Goal: Information Seeking & Learning: Learn about a topic

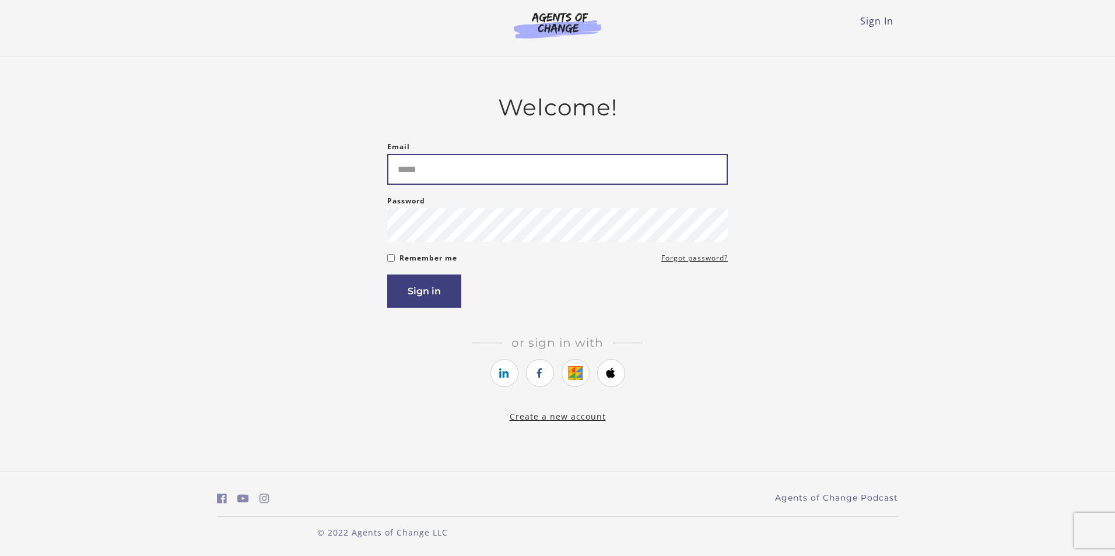
click at [460, 169] on input "Email" at bounding box center [557, 169] width 340 height 31
type input "**********"
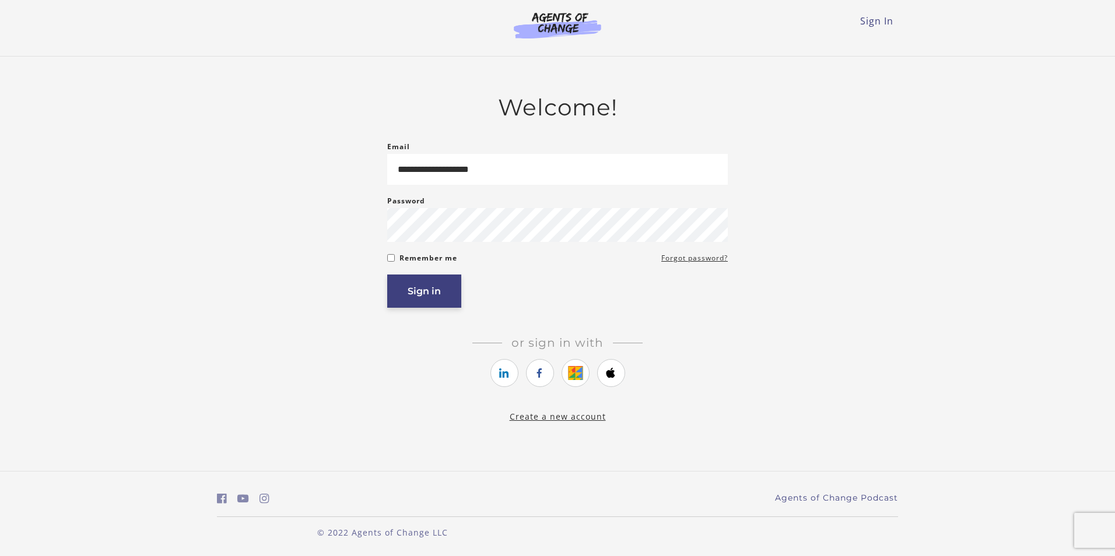
click at [423, 285] on button "Sign in" at bounding box center [424, 291] width 74 height 33
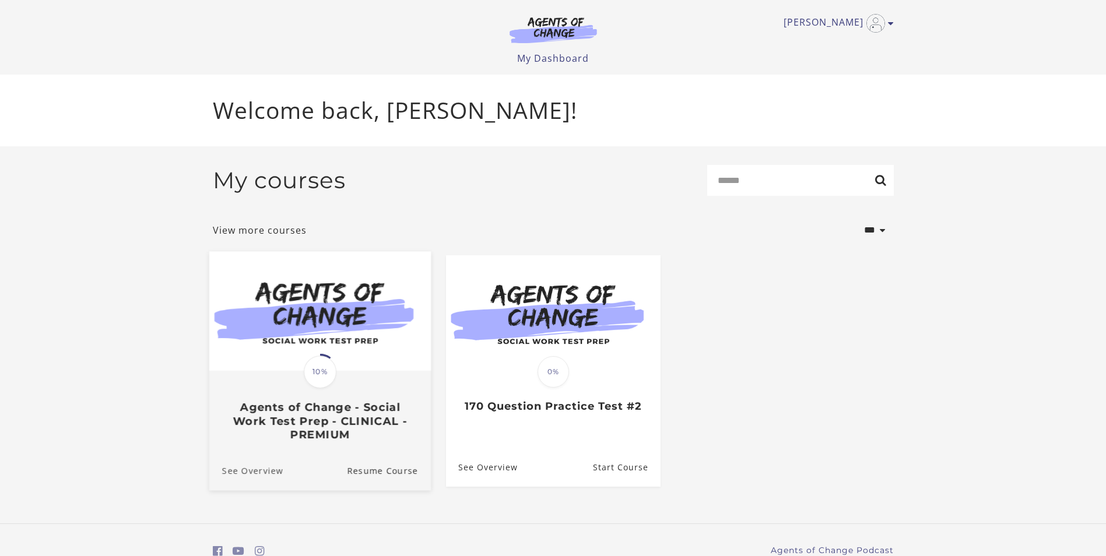
click at [269, 472] on link "See Overview" at bounding box center [246, 470] width 74 height 39
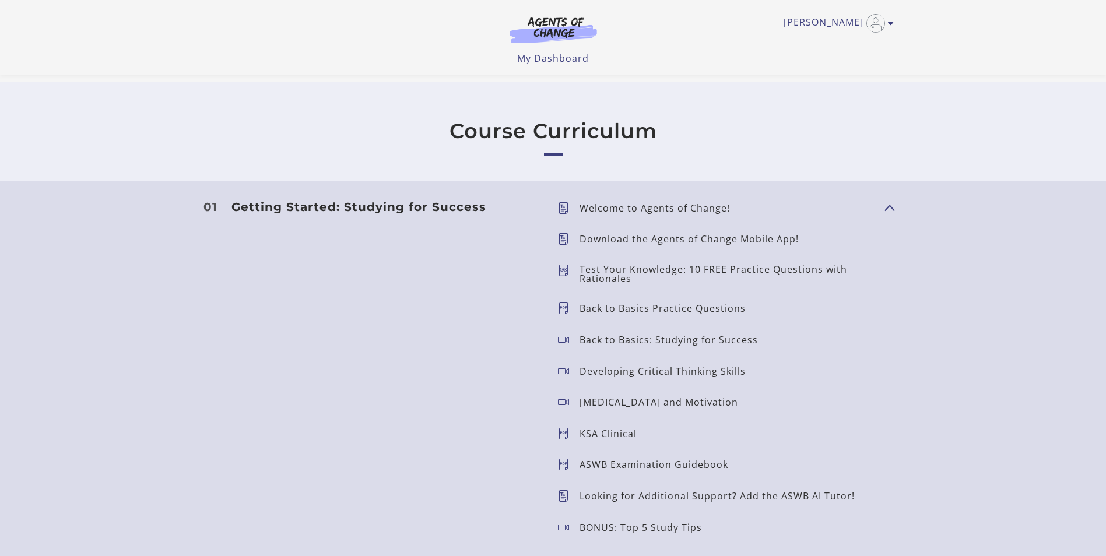
scroll to position [933, 0]
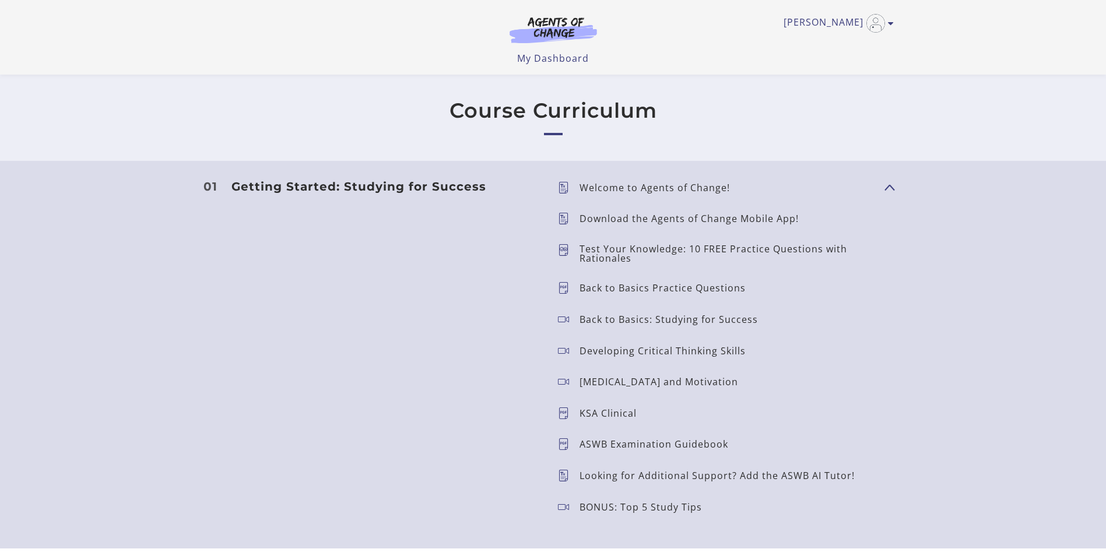
click at [570, 248] on icon at bounding box center [569, 253] width 22 height 19
click at [614, 250] on p "Test Your Knowledge: 10 FREE Practice Questions with Rationales" at bounding box center [728, 253] width 296 height 19
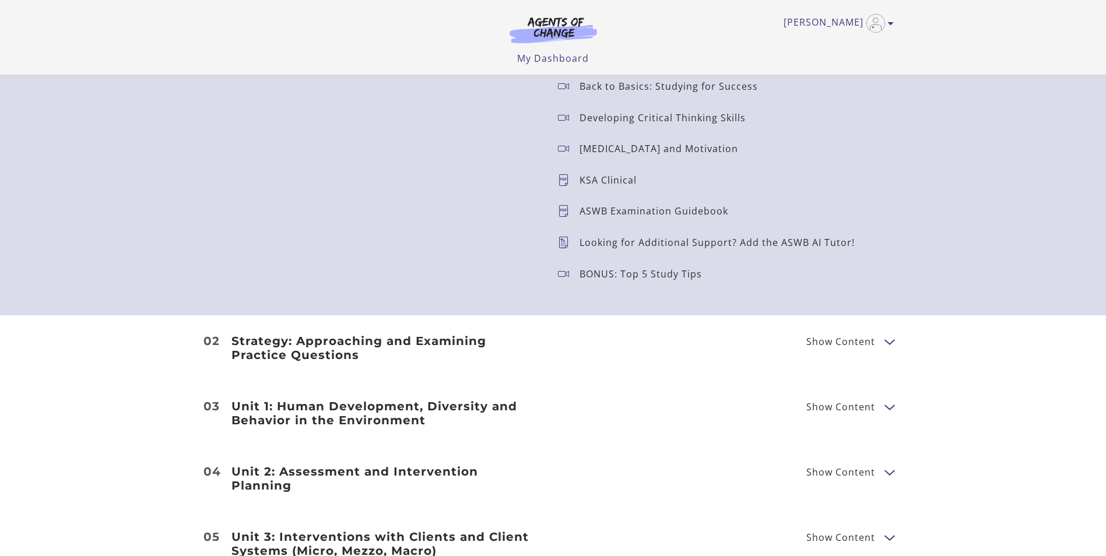
scroll to position [1283, 0]
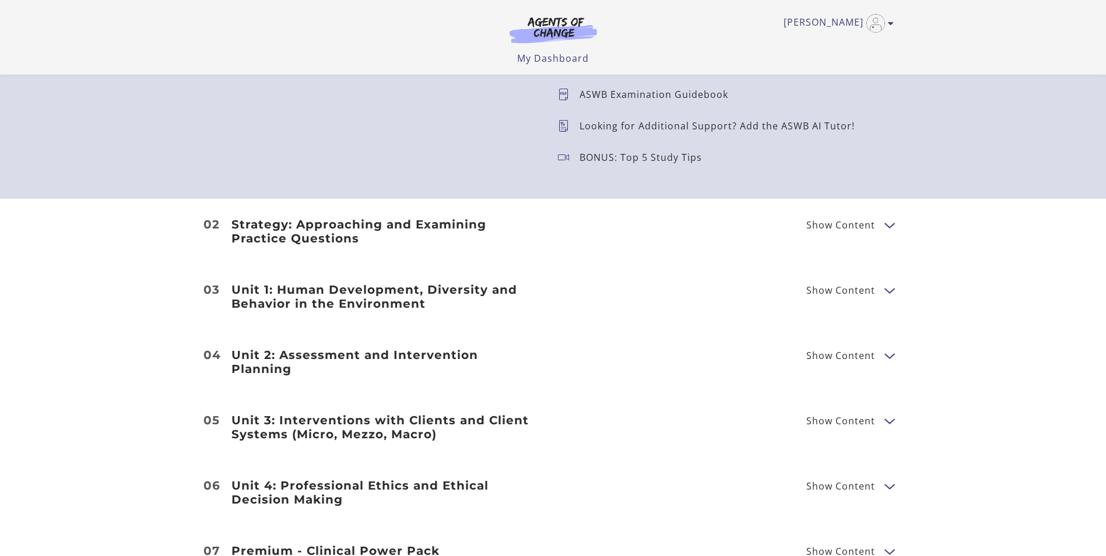
click at [848, 224] on span "Show Content" at bounding box center [840, 224] width 69 height 9
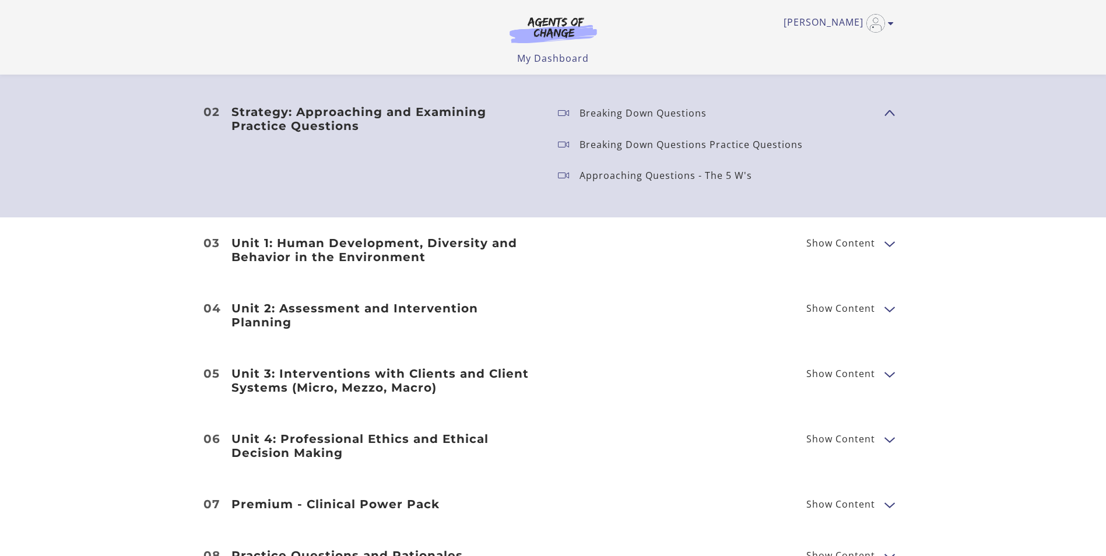
scroll to position [1399, 0]
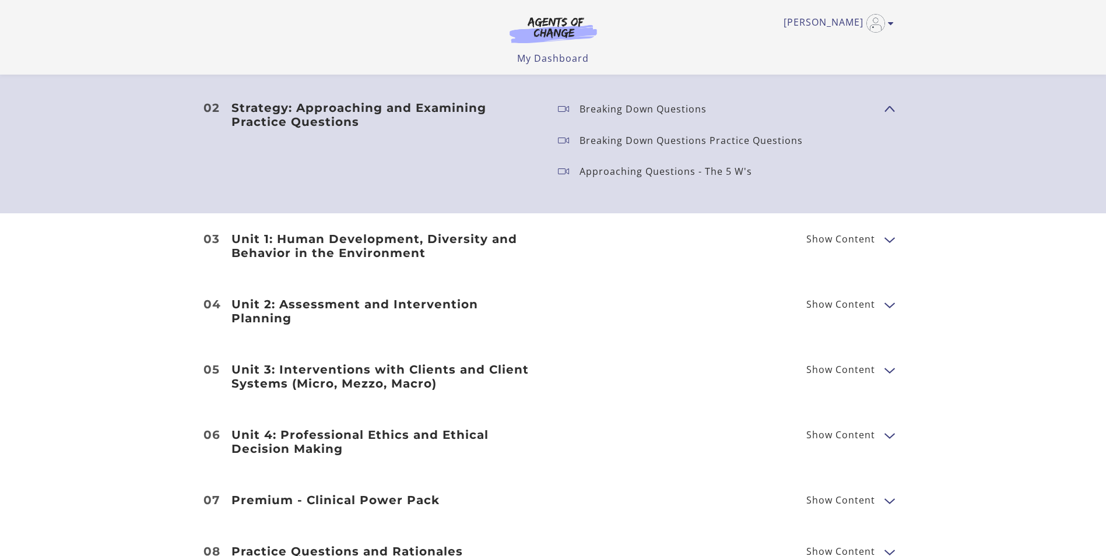
click at [888, 238] on button "Show Content" at bounding box center [888, 239] width 9 height 15
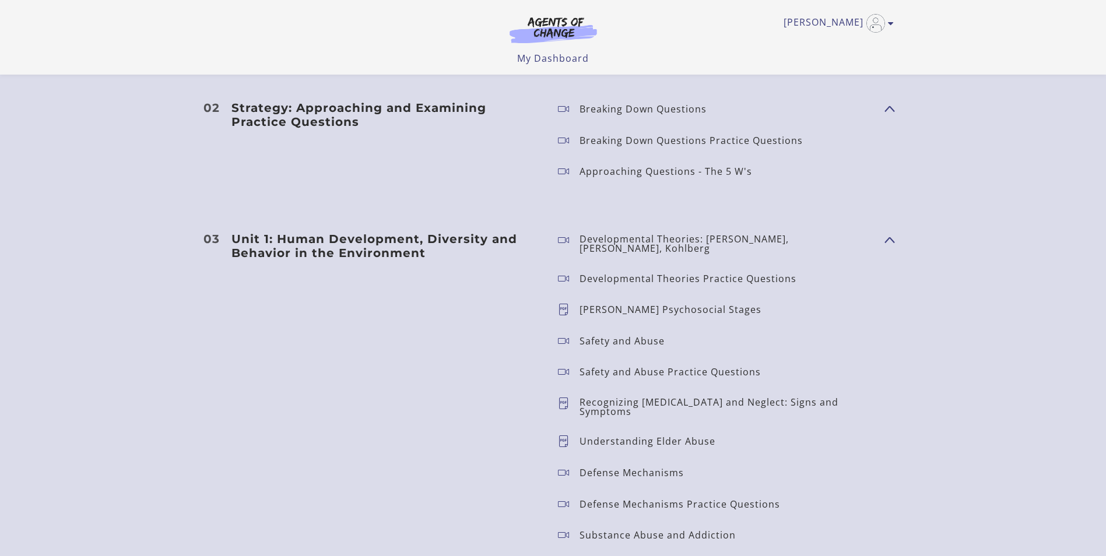
click at [563, 304] on icon at bounding box center [569, 310] width 22 height 12
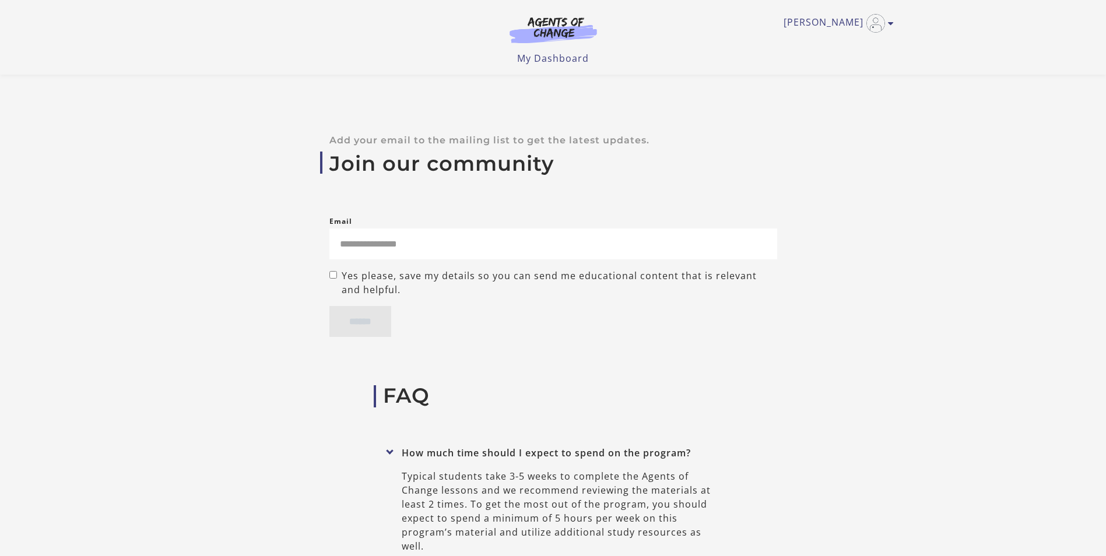
scroll to position [4956, 0]
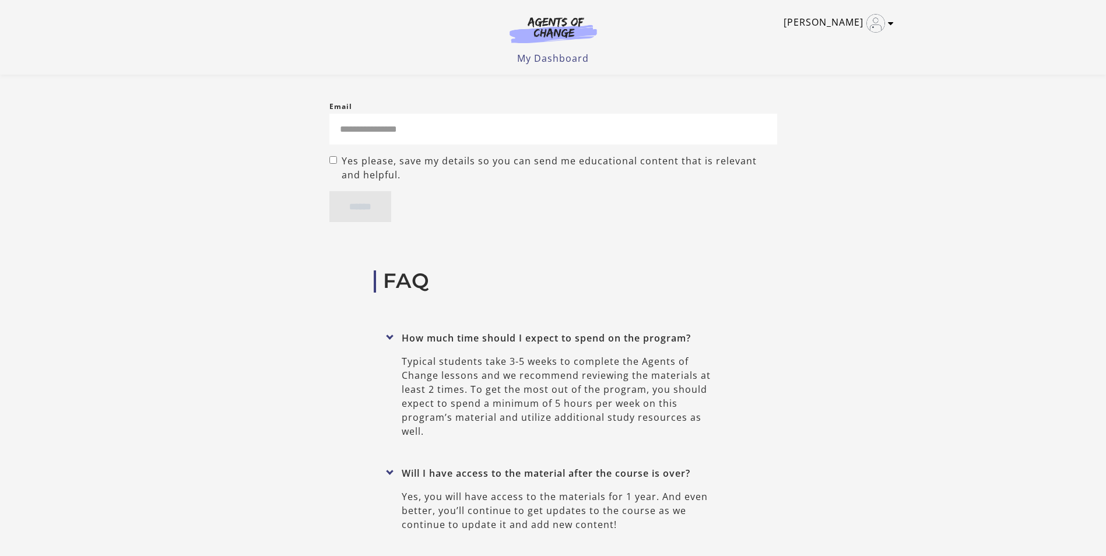
click at [890, 24] on icon "Toggle menu" at bounding box center [891, 23] width 6 height 9
drag, startPoint x: 870, startPoint y: 217, endPoint x: 861, endPoint y: 216, distance: 9.9
click at [870, 217] on div "Join our community Add your email to the mailing list to get the latest updates…" at bounding box center [553, 126] width 700 height 287
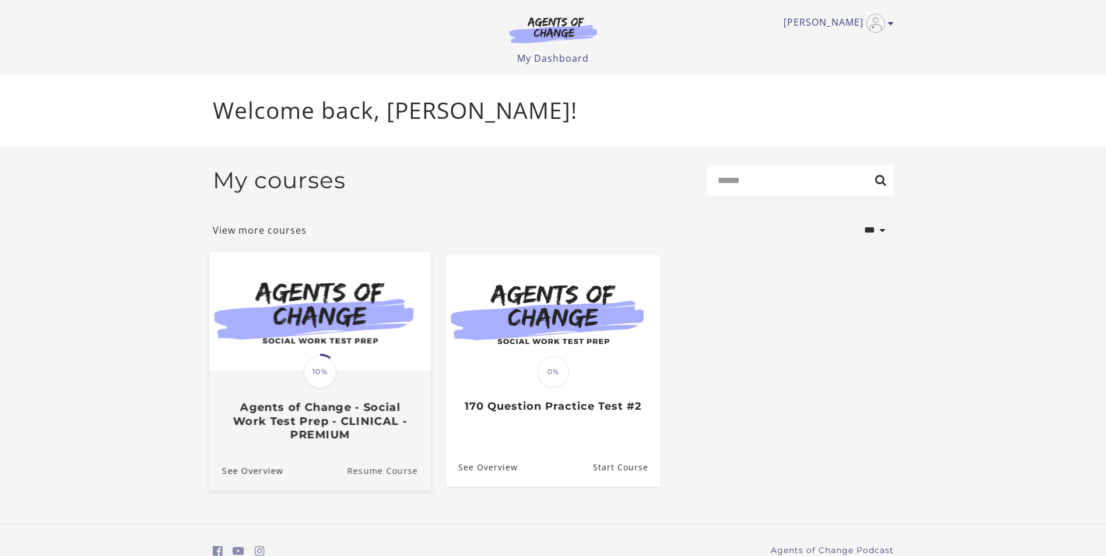
click at [396, 474] on link "Resume Course" at bounding box center [389, 470] width 84 height 39
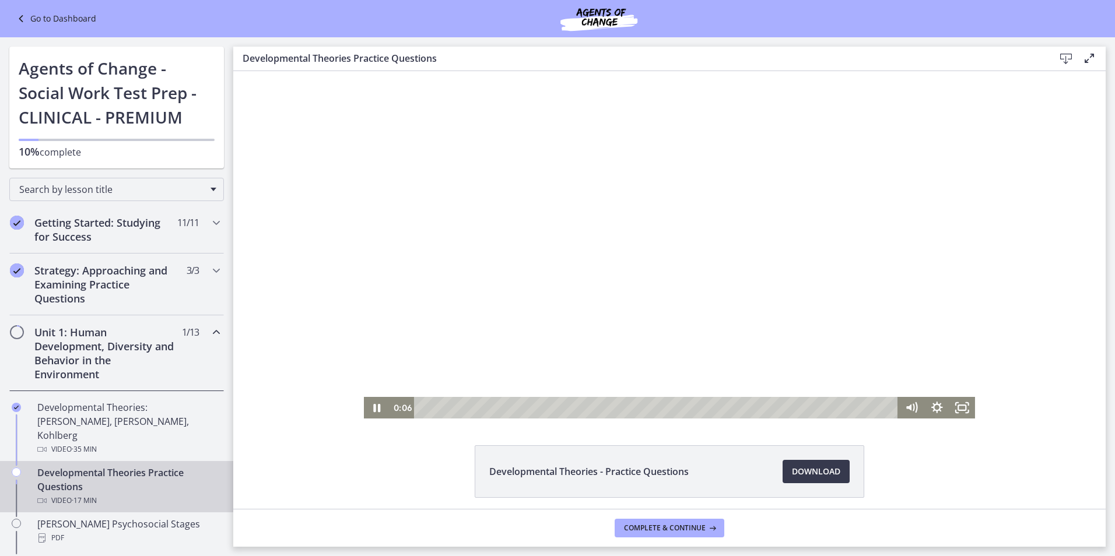
scroll to position [45, 0]
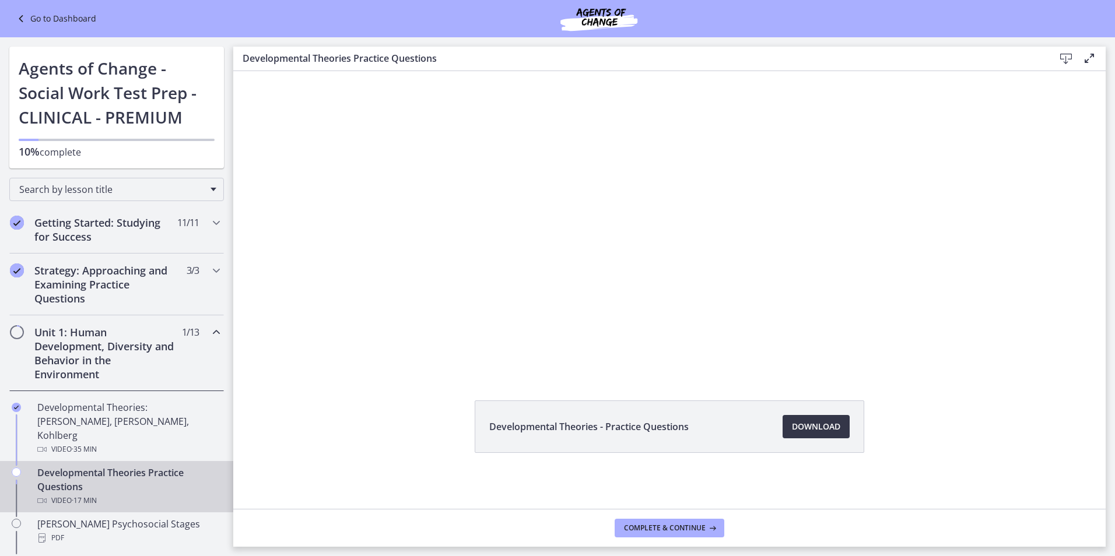
click at [801, 429] on span "Download Opens in a new window" at bounding box center [816, 427] width 48 height 14
click at [692, 527] on span "Complete & continue" at bounding box center [665, 528] width 82 height 9
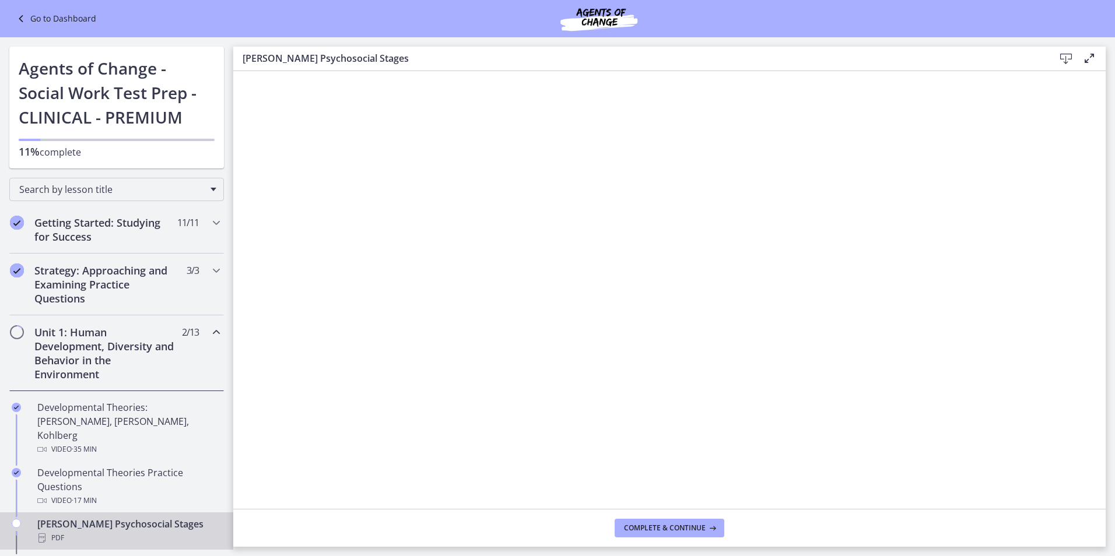
click at [1065, 57] on icon at bounding box center [1066, 59] width 14 height 14
click at [665, 529] on span "Complete & continue" at bounding box center [665, 528] width 82 height 9
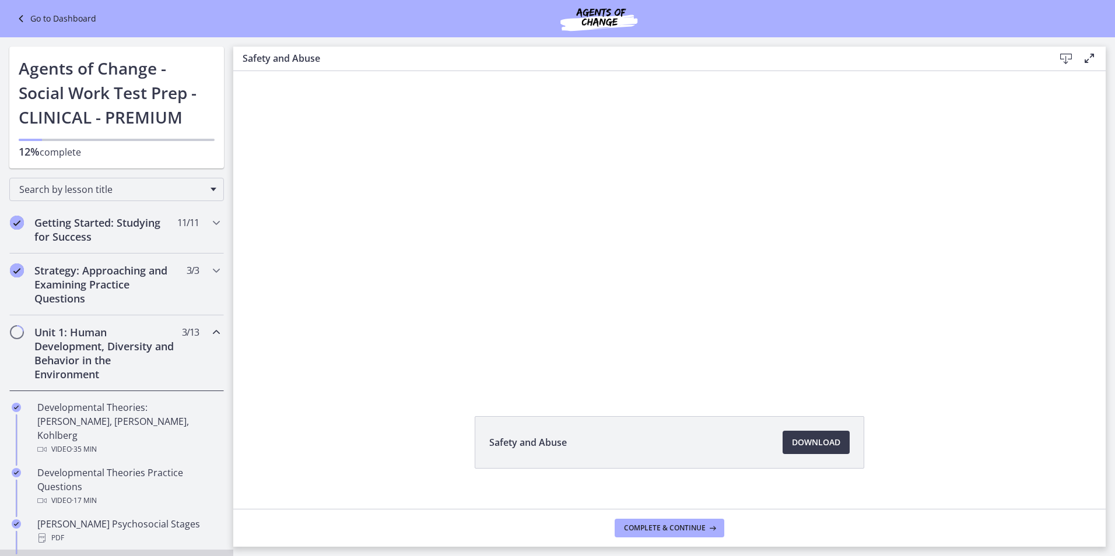
scroll to position [45, 0]
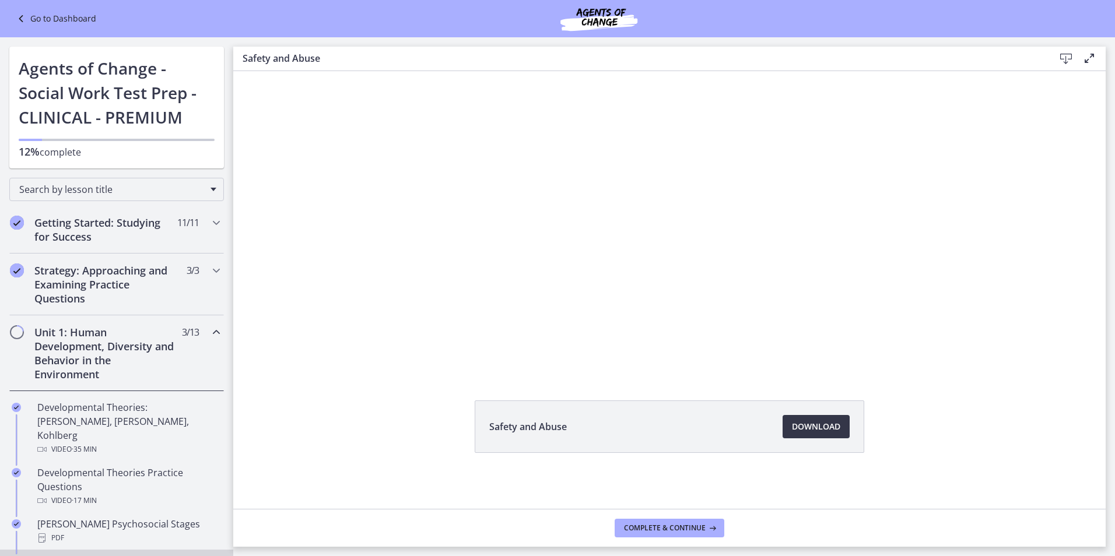
click at [818, 420] on span "Download Opens in a new window" at bounding box center [816, 427] width 48 height 14
click at [689, 525] on span "Complete & continue" at bounding box center [665, 528] width 82 height 9
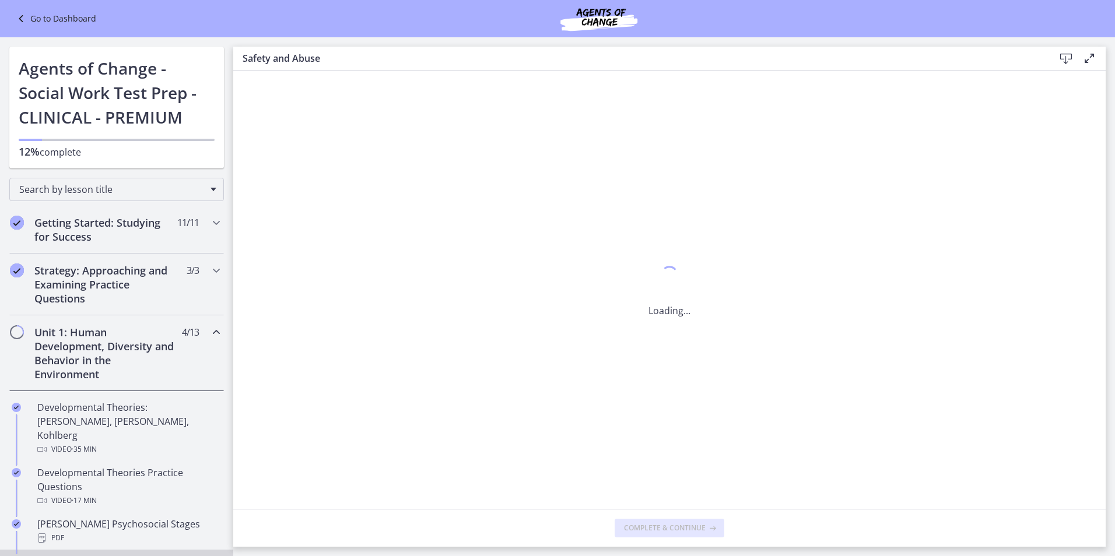
scroll to position [0, 0]
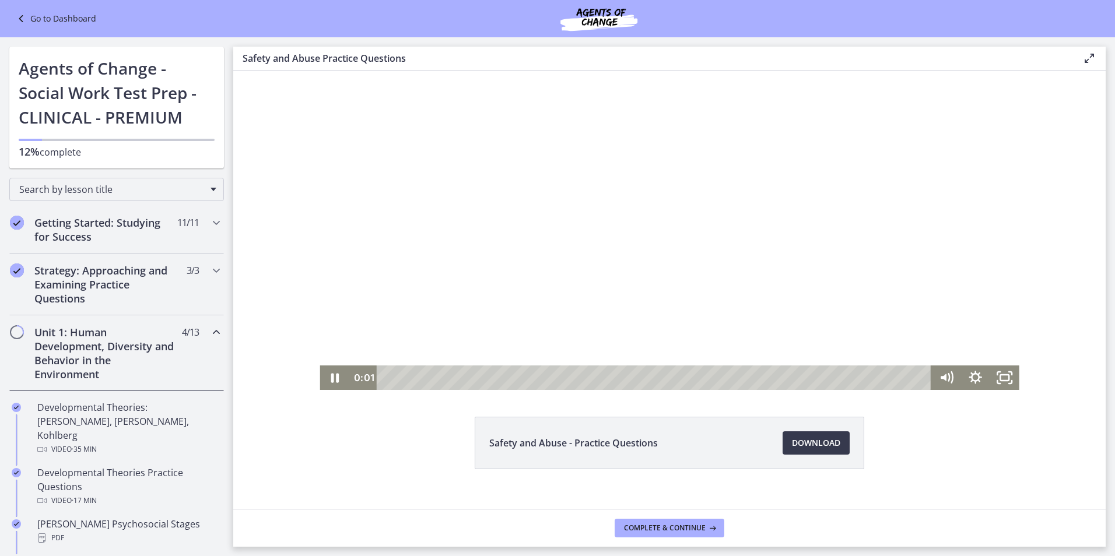
scroll to position [45, 0]
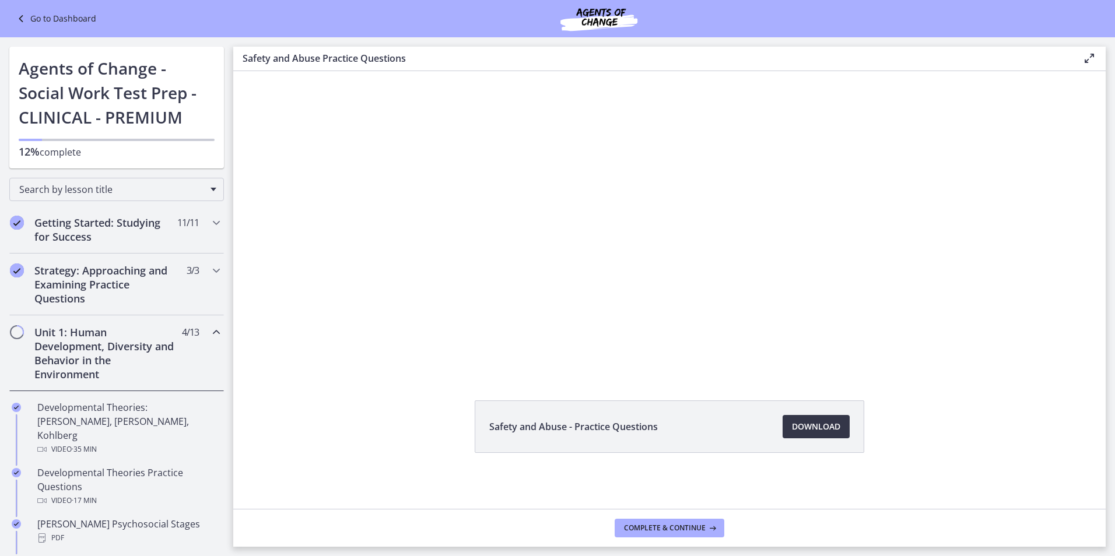
click at [813, 425] on span "Download Opens in a new window" at bounding box center [816, 427] width 48 height 14
click at [707, 528] on icon at bounding box center [711, 528] width 12 height 9
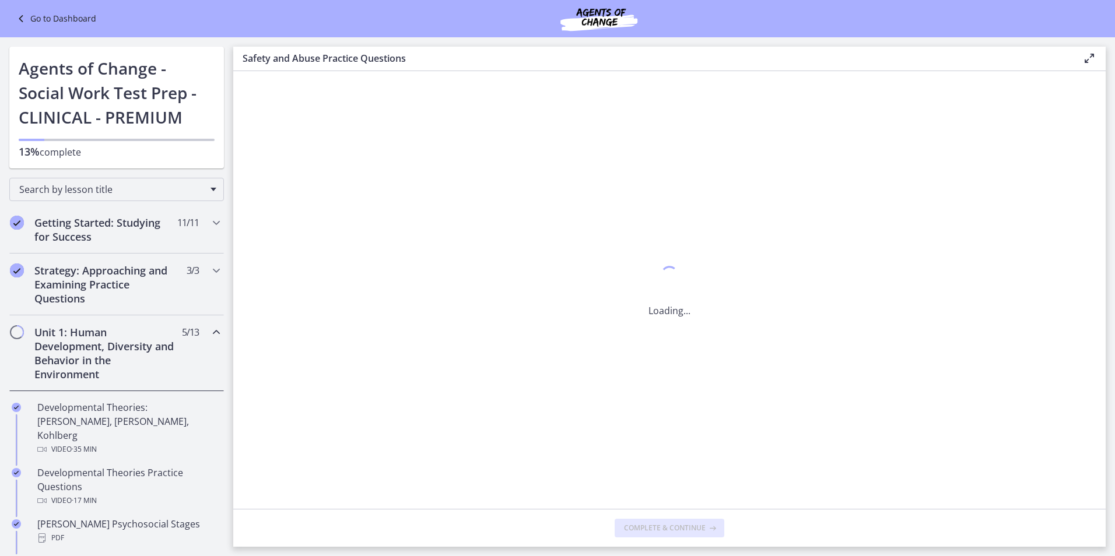
scroll to position [0, 0]
click at [1066, 54] on icon at bounding box center [1066, 59] width 14 height 14
click at [710, 525] on icon at bounding box center [711, 528] width 12 height 9
click at [1063, 59] on icon at bounding box center [1066, 59] width 14 height 14
click at [665, 529] on span "Complete & continue" at bounding box center [665, 528] width 82 height 9
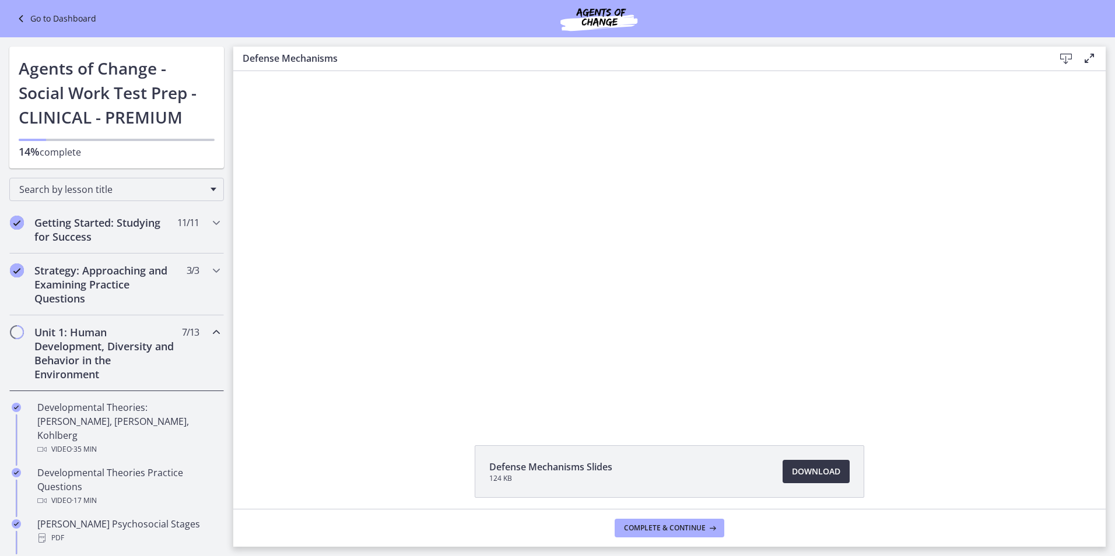
click at [808, 468] on span "Download Opens in a new window" at bounding box center [816, 472] width 48 height 14
click at [689, 526] on span "Complete & continue" at bounding box center [665, 528] width 82 height 9
click at [798, 468] on span "Download Opens in a new window" at bounding box center [816, 472] width 48 height 14
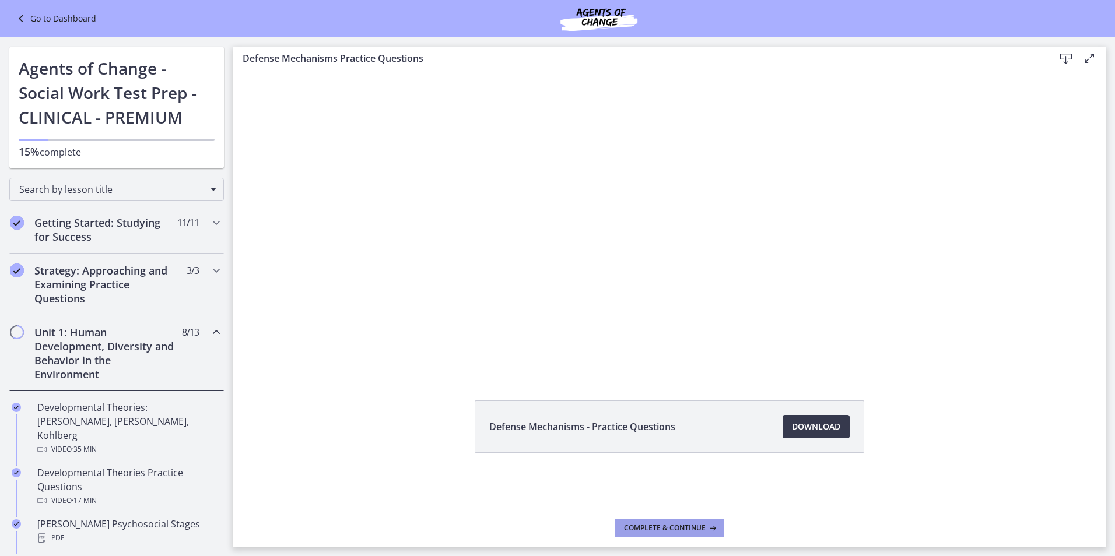
click at [681, 525] on span "Complete & continue" at bounding box center [665, 528] width 82 height 9
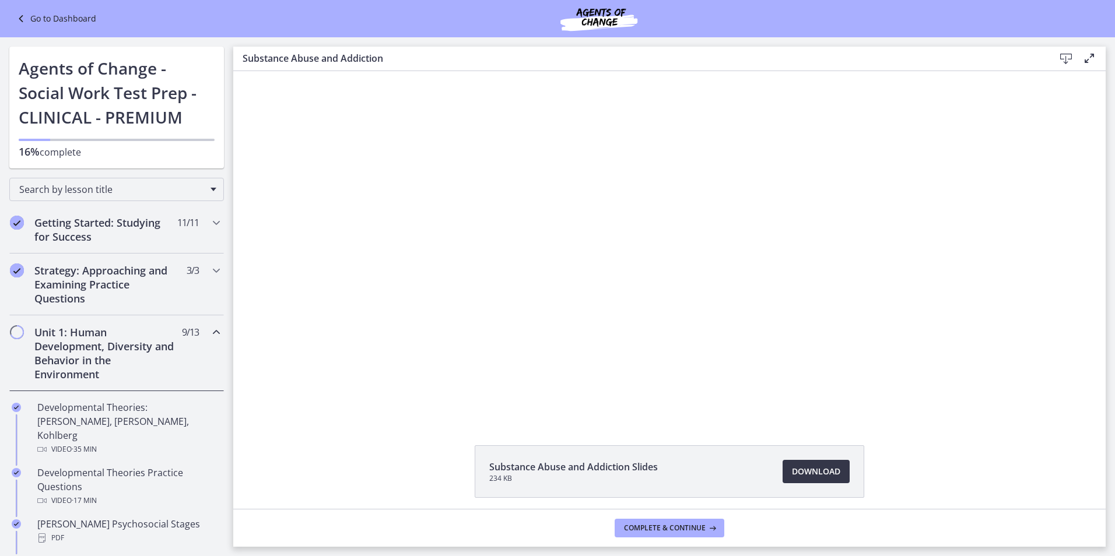
click at [806, 471] on span "Download Opens in a new window" at bounding box center [816, 472] width 48 height 14
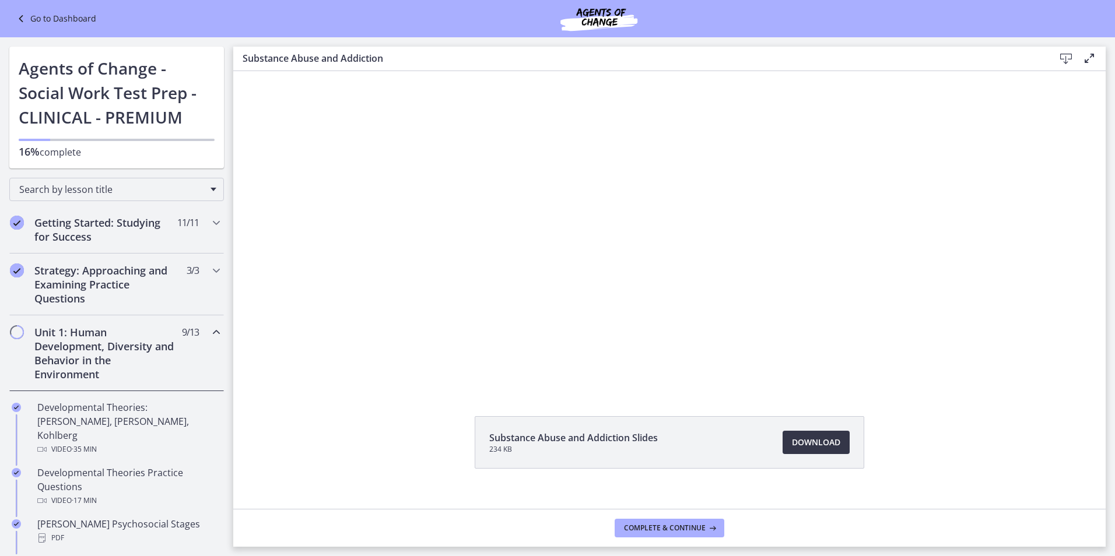
scroll to position [45, 0]
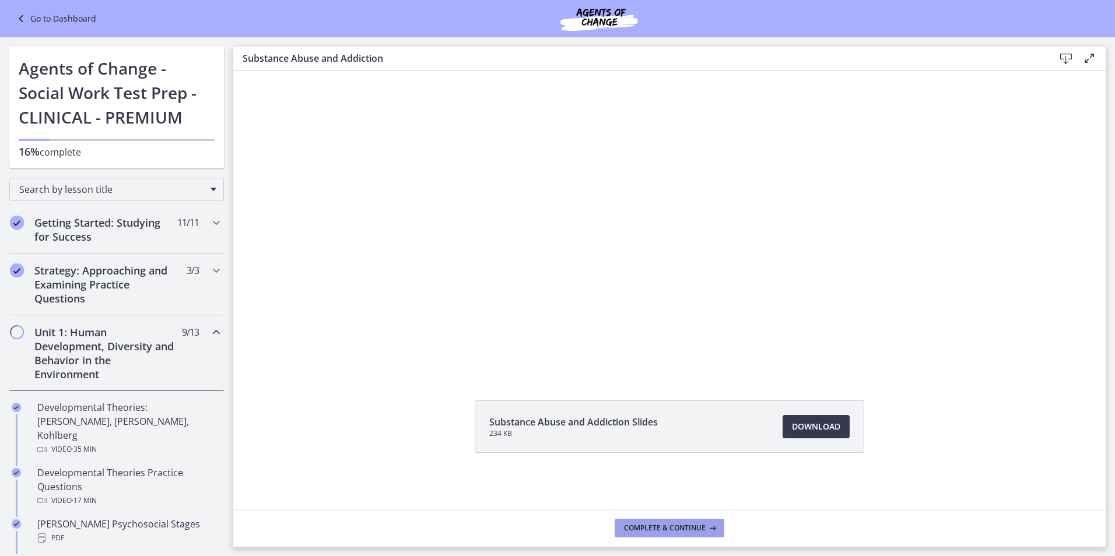
click at [681, 529] on span "Complete & continue" at bounding box center [665, 528] width 82 height 9
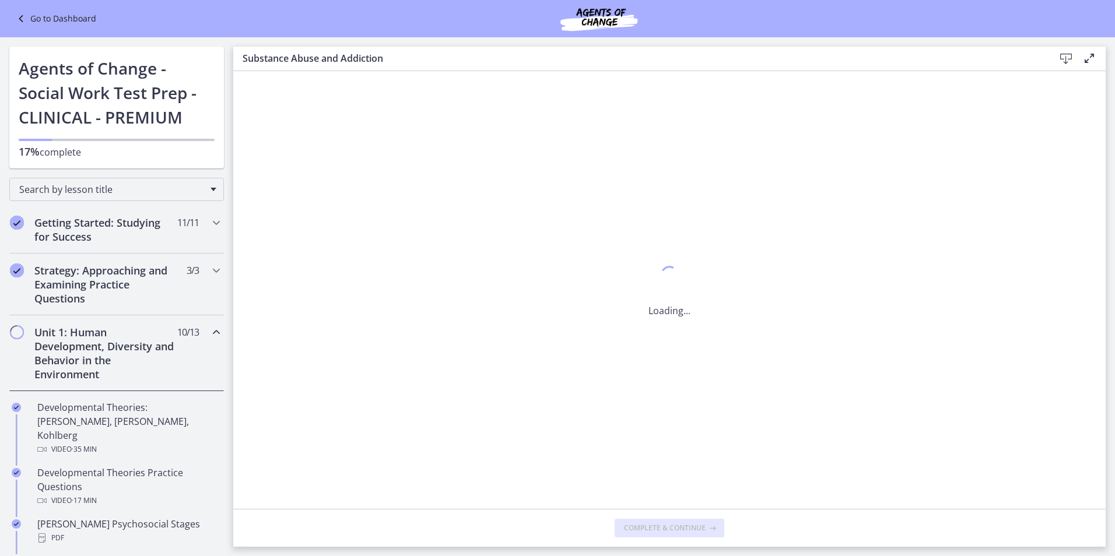
scroll to position [0, 0]
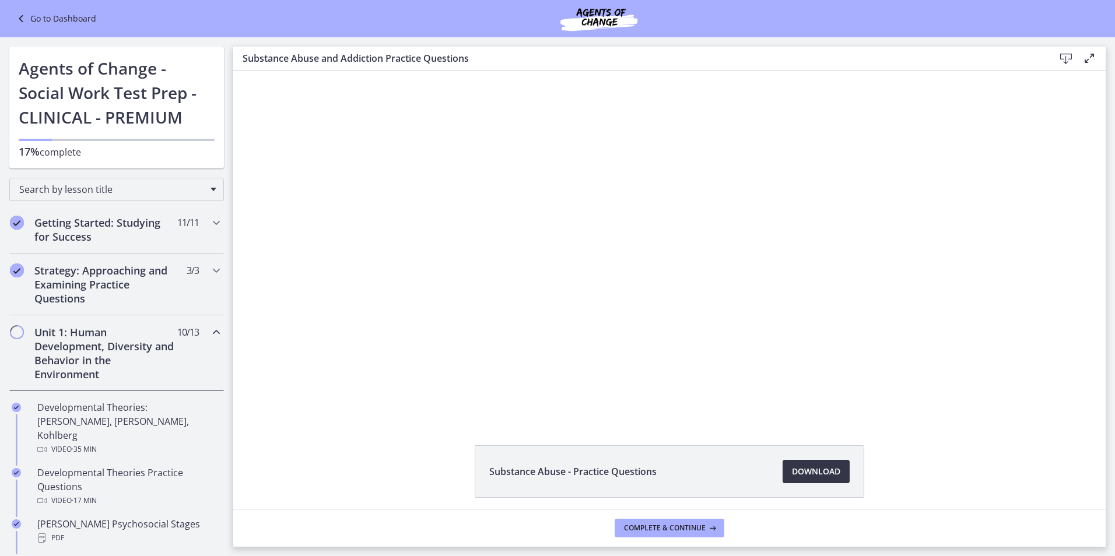
click at [814, 469] on span "Download Opens in a new window" at bounding box center [816, 472] width 48 height 14
click at [666, 524] on span "Complete & continue" at bounding box center [665, 528] width 82 height 9
click at [824, 468] on span "Download Opens in a new window" at bounding box center [816, 472] width 48 height 14
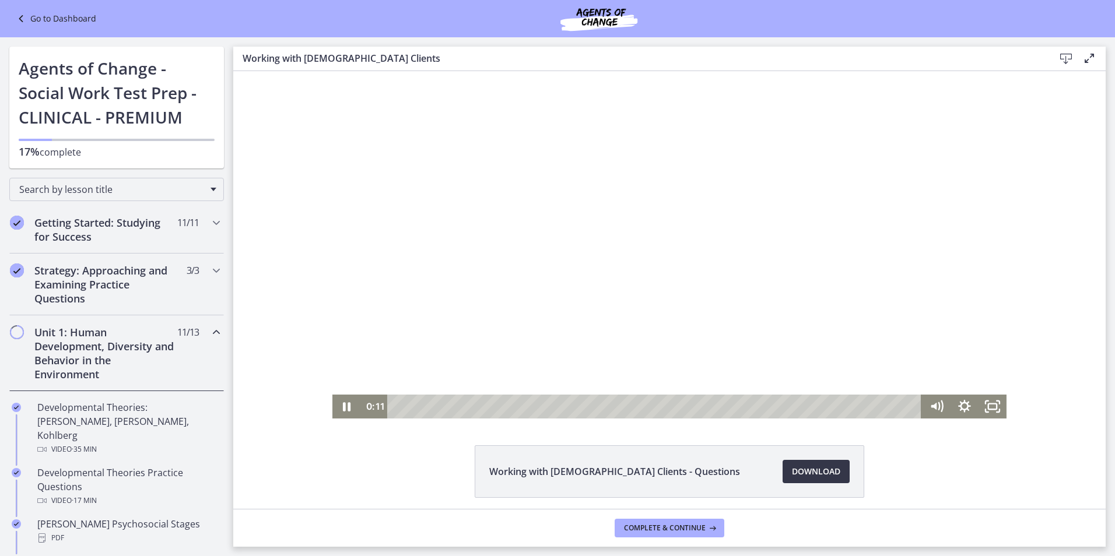
scroll to position [45, 0]
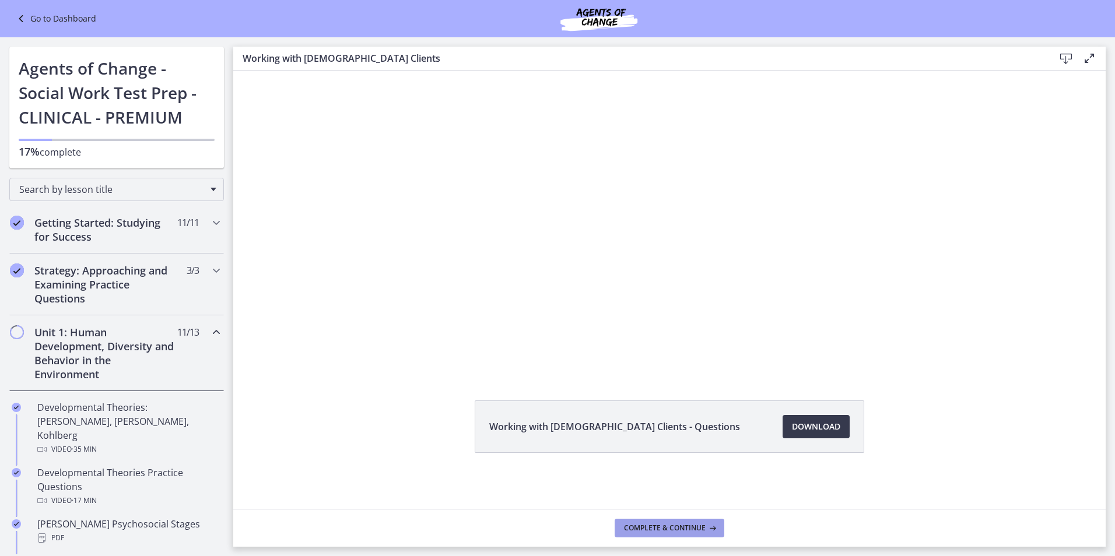
click at [663, 525] on span "Complete & continue" at bounding box center [665, 528] width 82 height 9
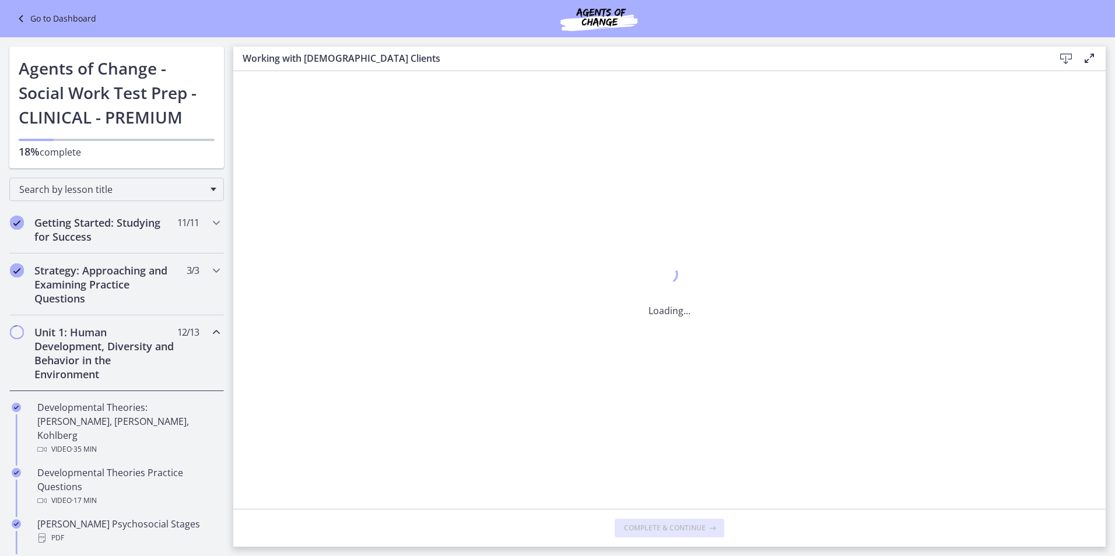
scroll to position [0, 0]
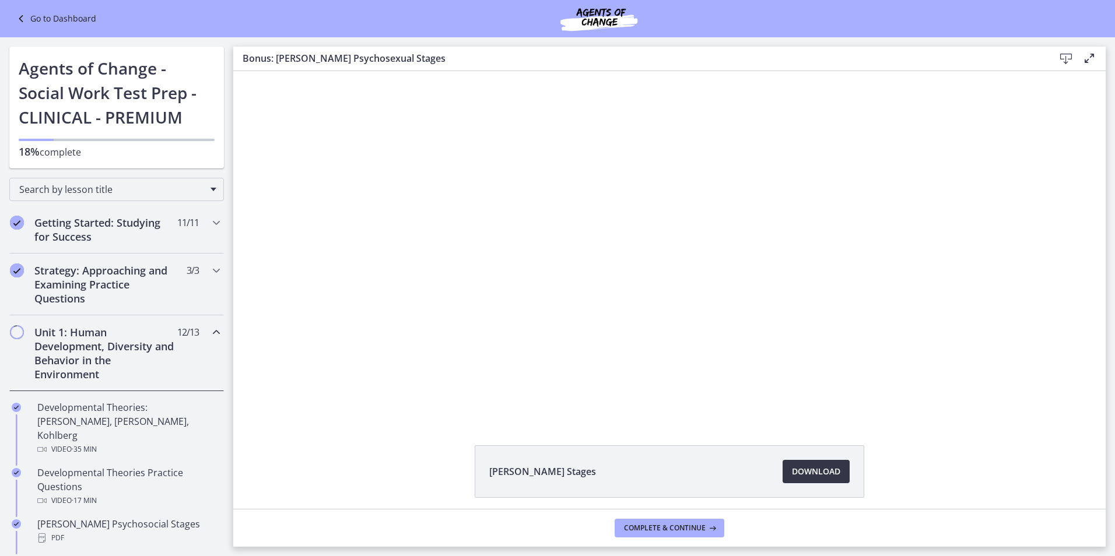
click at [814, 466] on span "Download Opens in a new window" at bounding box center [816, 472] width 48 height 14
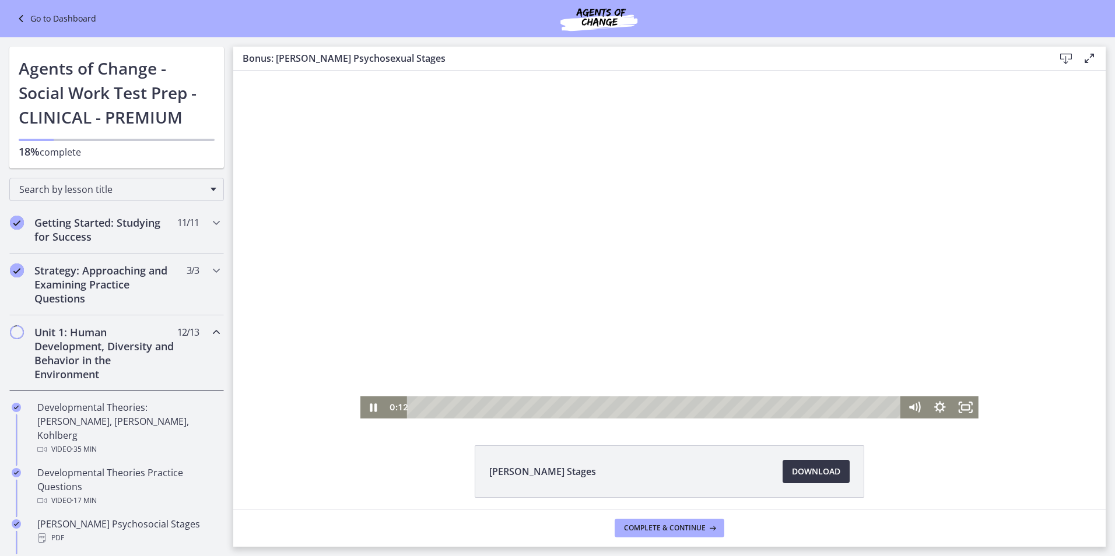
scroll to position [45, 0]
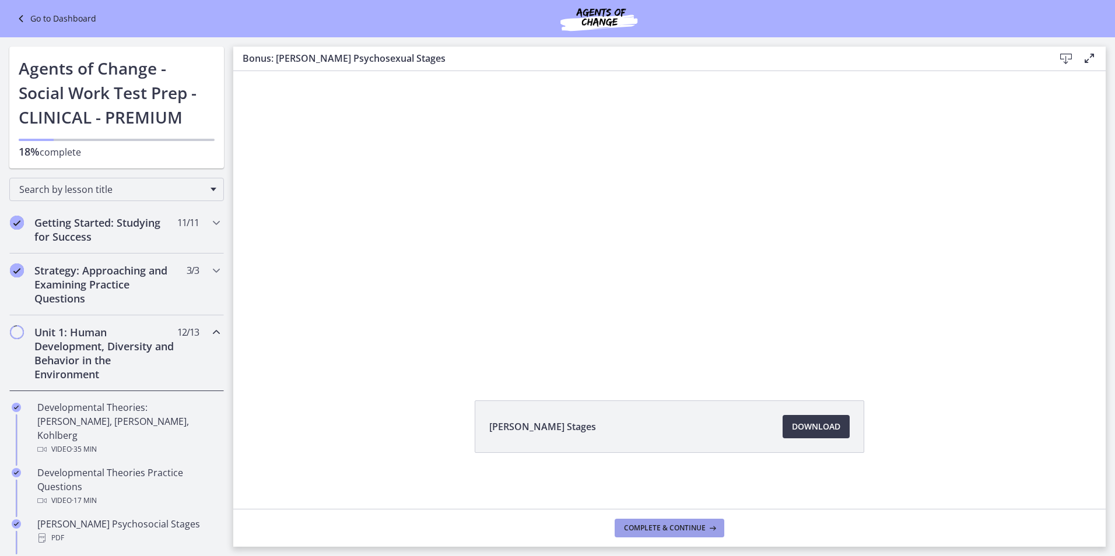
click at [662, 527] on span "Complete & continue" at bounding box center [665, 528] width 82 height 9
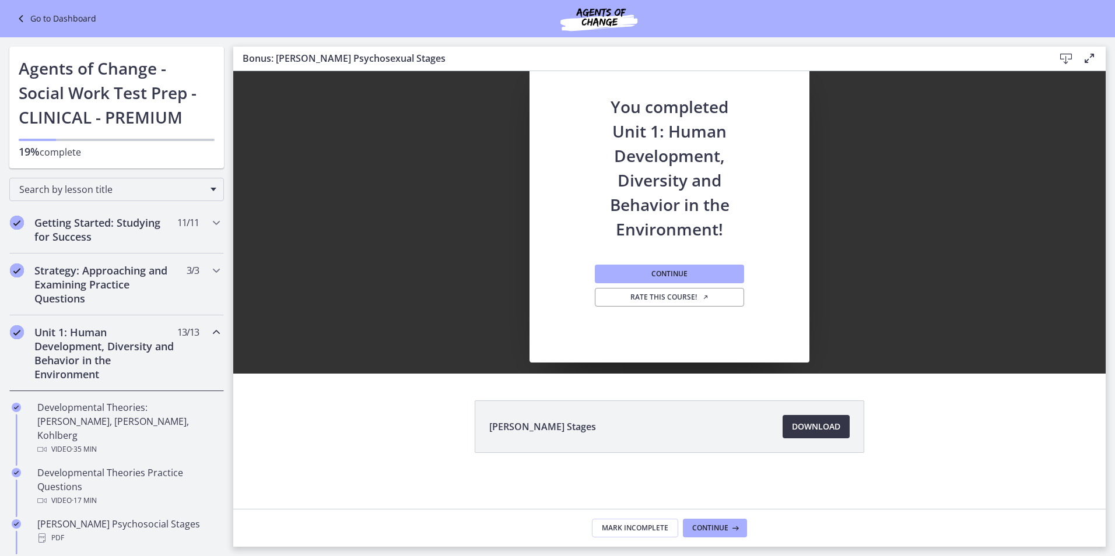
click at [796, 422] on span "Download Opens in a new window" at bounding box center [816, 427] width 48 height 14
click at [676, 266] on button "Continue" at bounding box center [669, 274] width 149 height 19
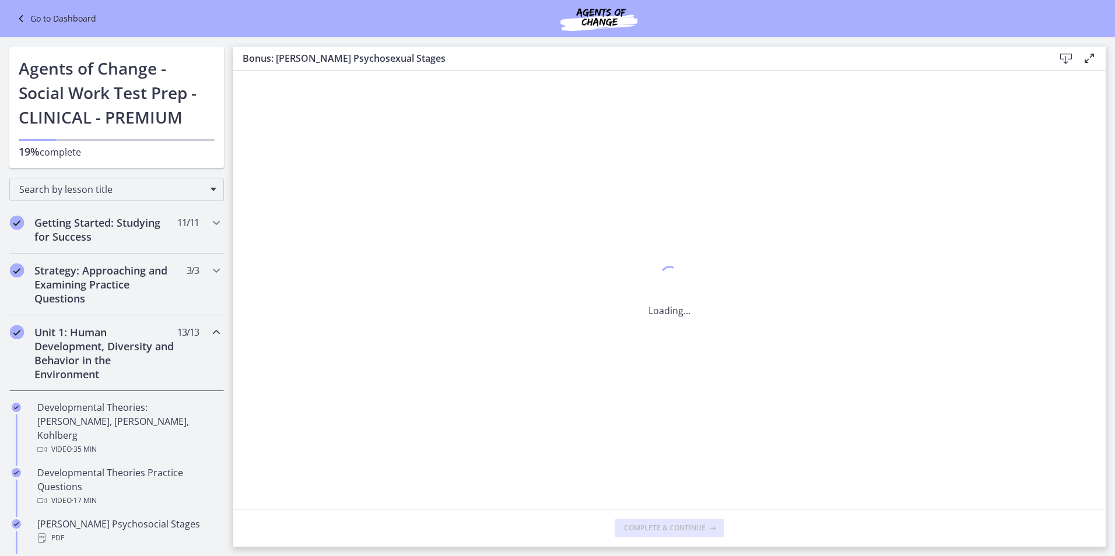
scroll to position [0, 0]
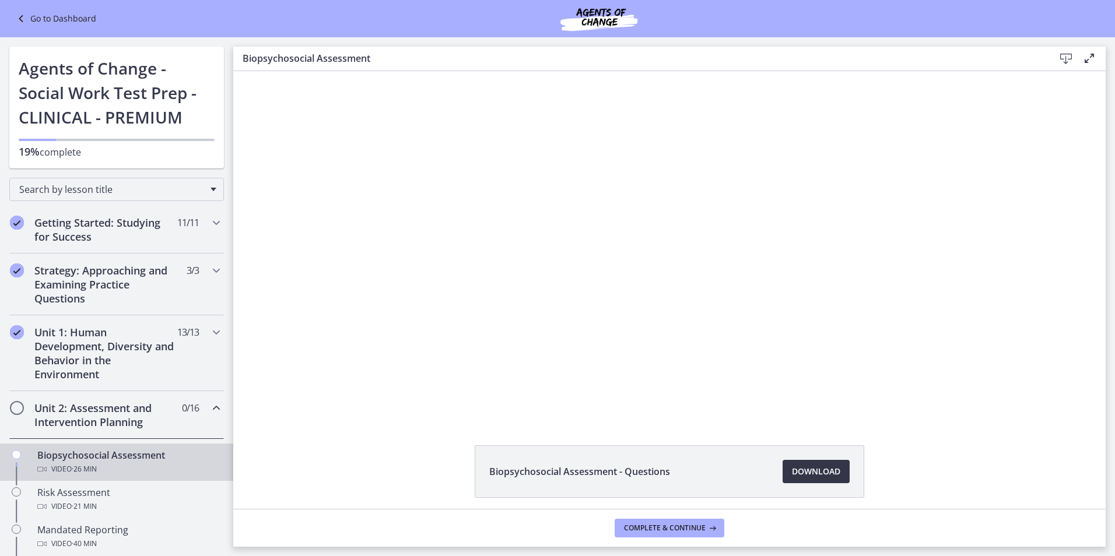
click at [824, 469] on span "Download Opens in a new window" at bounding box center [816, 472] width 48 height 14
click at [677, 526] on span "Complete & continue" at bounding box center [665, 528] width 82 height 9
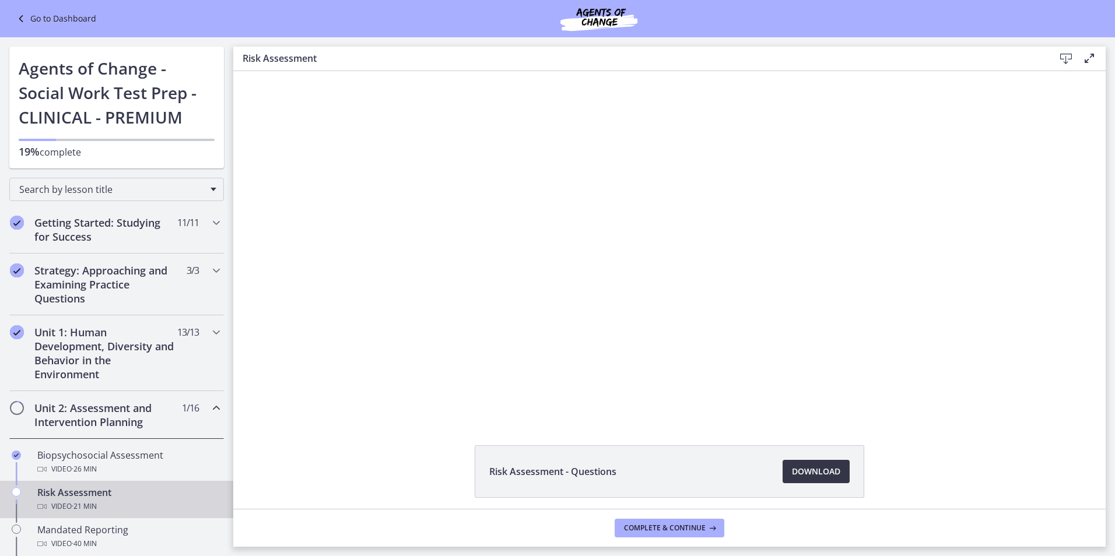
click at [800, 471] on span "Download Opens in a new window" at bounding box center [816, 472] width 48 height 14
click at [697, 526] on span "Complete & continue" at bounding box center [665, 528] width 82 height 9
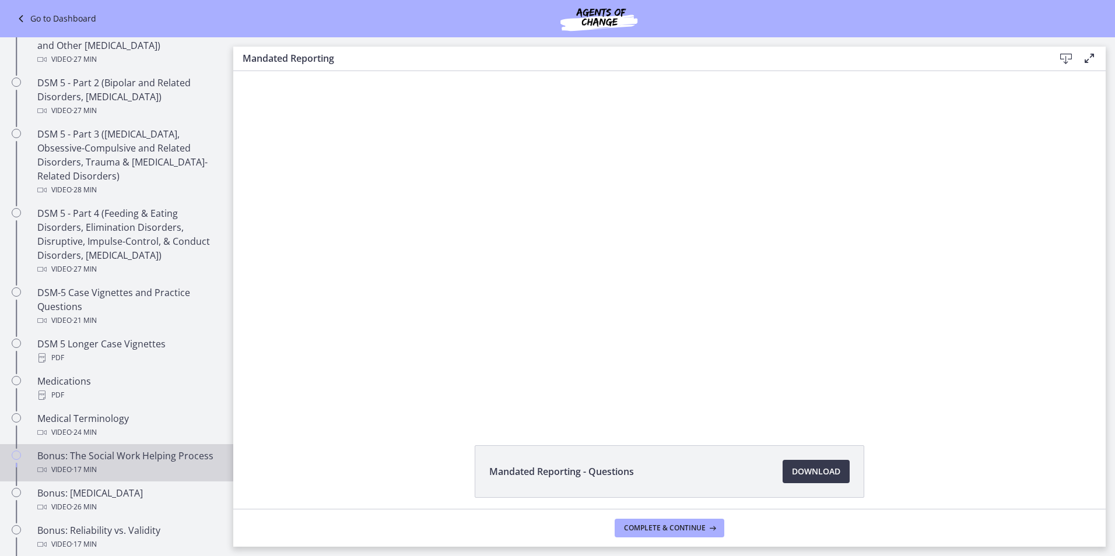
scroll to position [758, 0]
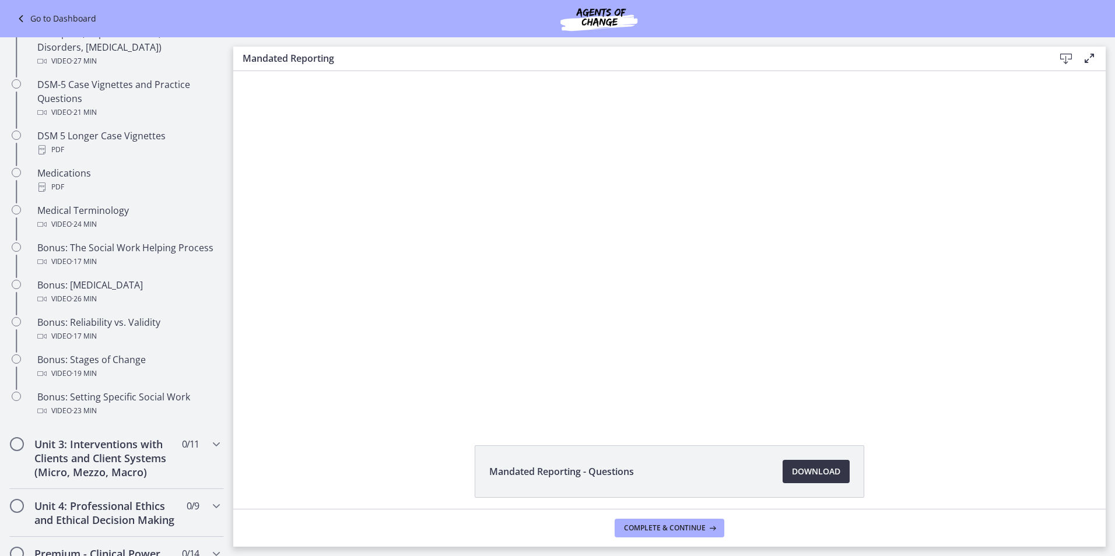
click at [805, 471] on span "Download Opens in a new window" at bounding box center [816, 472] width 48 height 14
click at [699, 522] on button "Complete & continue" at bounding box center [670, 528] width 110 height 19
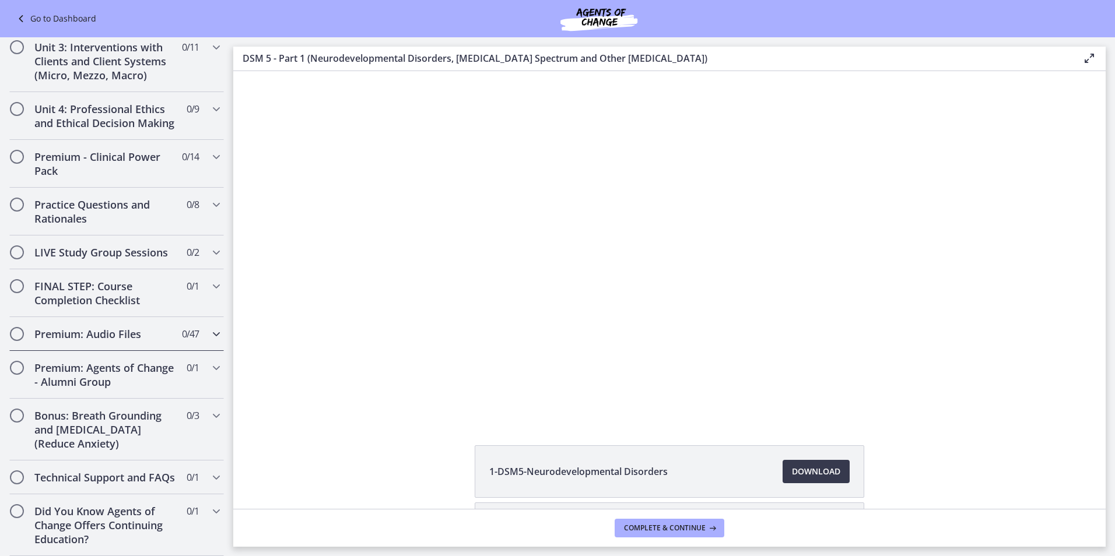
scroll to position [1183, 0]
click at [825, 468] on span "Download Opens in a new window" at bounding box center [816, 472] width 48 height 14
click at [662, 525] on span "Complete & continue" at bounding box center [665, 528] width 82 height 9
click at [823, 472] on span "Download Opens in a new window" at bounding box center [816, 472] width 48 height 14
click at [698, 526] on span "Complete & continue" at bounding box center [665, 528] width 82 height 9
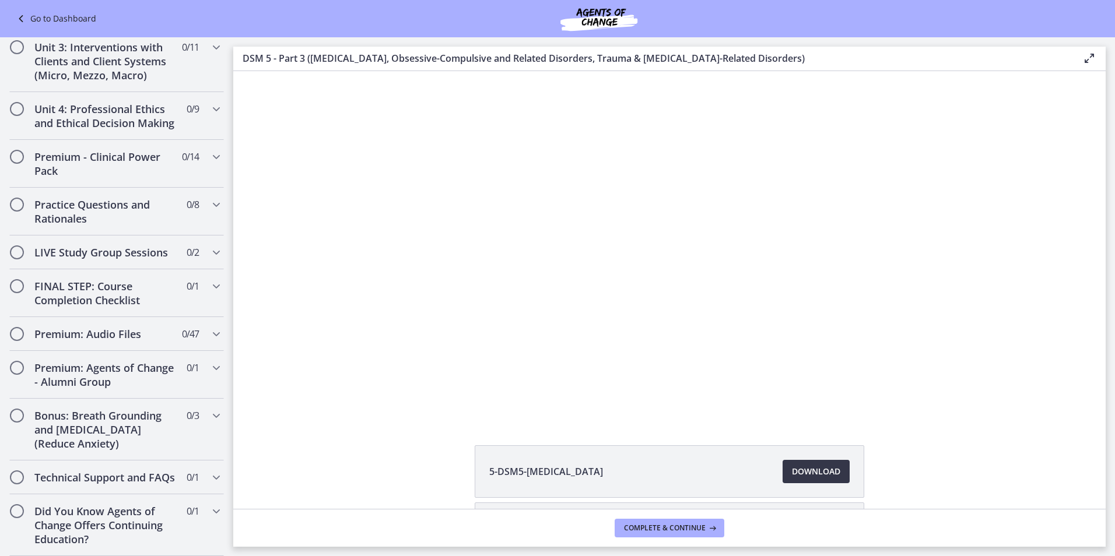
click at [810, 472] on span "Download Opens in a new window" at bounding box center [816, 472] width 48 height 14
click at [675, 525] on span "Complete & continue" at bounding box center [665, 528] width 82 height 9
click at [807, 471] on span "Download Opens in a new window" at bounding box center [816, 472] width 48 height 14
click at [680, 528] on span "Complete & continue" at bounding box center [665, 528] width 82 height 9
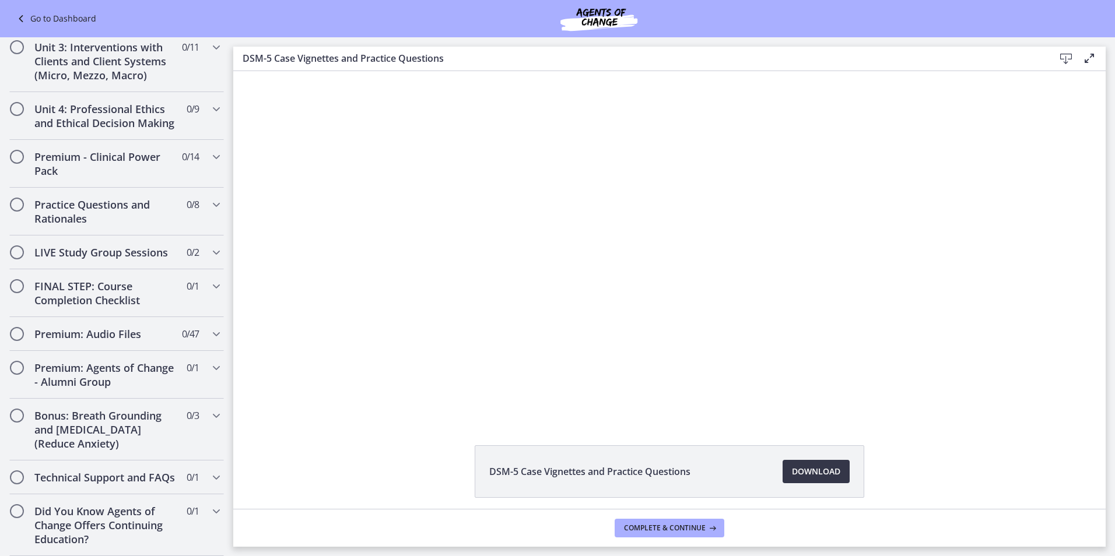
click at [823, 471] on span "Download Opens in a new window" at bounding box center [816, 472] width 48 height 14
click at [683, 526] on span "Complete & continue" at bounding box center [665, 528] width 82 height 9
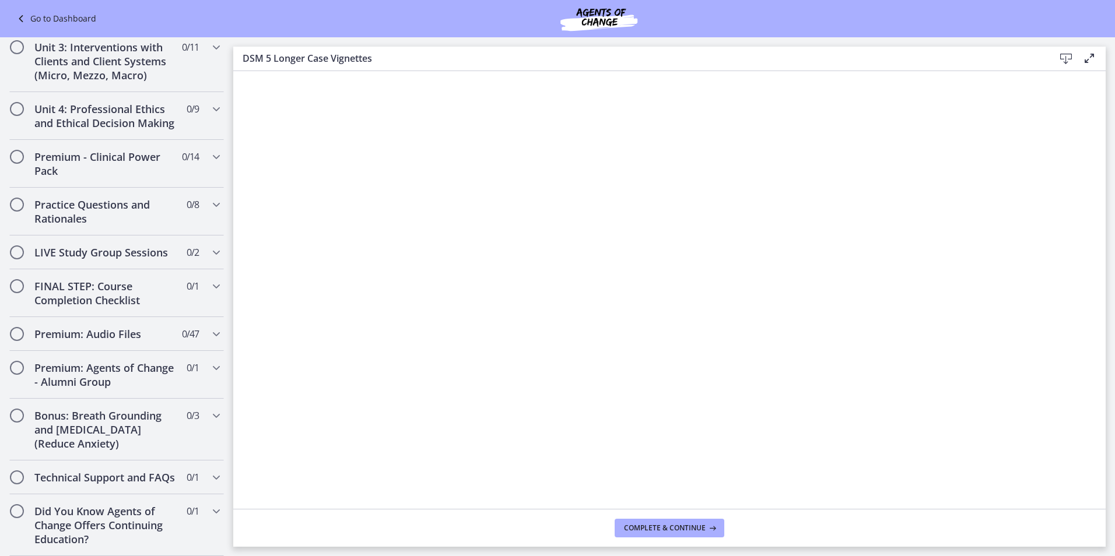
click at [1062, 57] on icon at bounding box center [1066, 59] width 14 height 14
click at [676, 530] on span "Complete & continue" at bounding box center [665, 528] width 82 height 9
click at [1063, 59] on icon at bounding box center [1066, 59] width 14 height 14
click at [651, 522] on button "Complete & continue" at bounding box center [670, 528] width 110 height 19
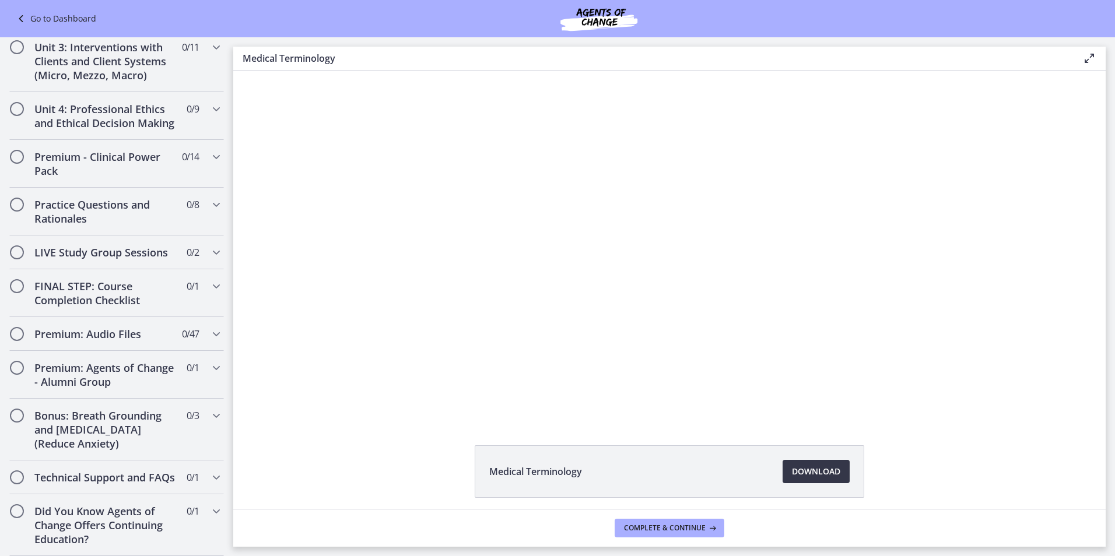
click at [816, 472] on span "Download Opens in a new window" at bounding box center [816, 472] width 48 height 14
click at [665, 526] on span "Complete & continue" at bounding box center [665, 528] width 82 height 9
click at [816, 469] on span "Download Opens in a new window" at bounding box center [816, 472] width 48 height 14
click at [662, 529] on span "Complete & continue" at bounding box center [665, 528] width 82 height 9
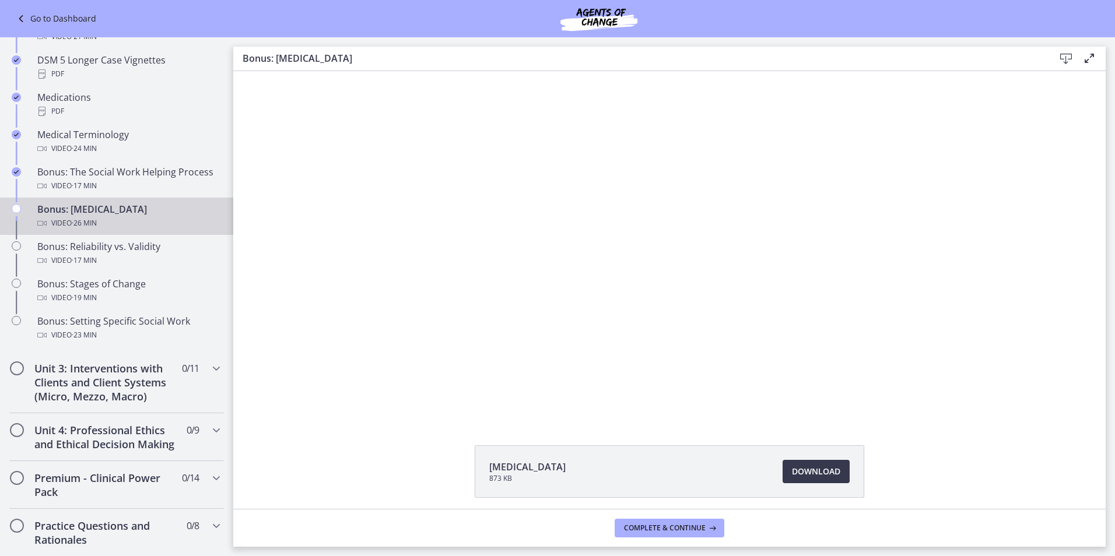
scroll to position [833, 0]
click at [828, 464] on link "Download Opens in a new window" at bounding box center [815, 471] width 67 height 23
click at [699, 527] on span "Complete & continue" at bounding box center [665, 528] width 82 height 9
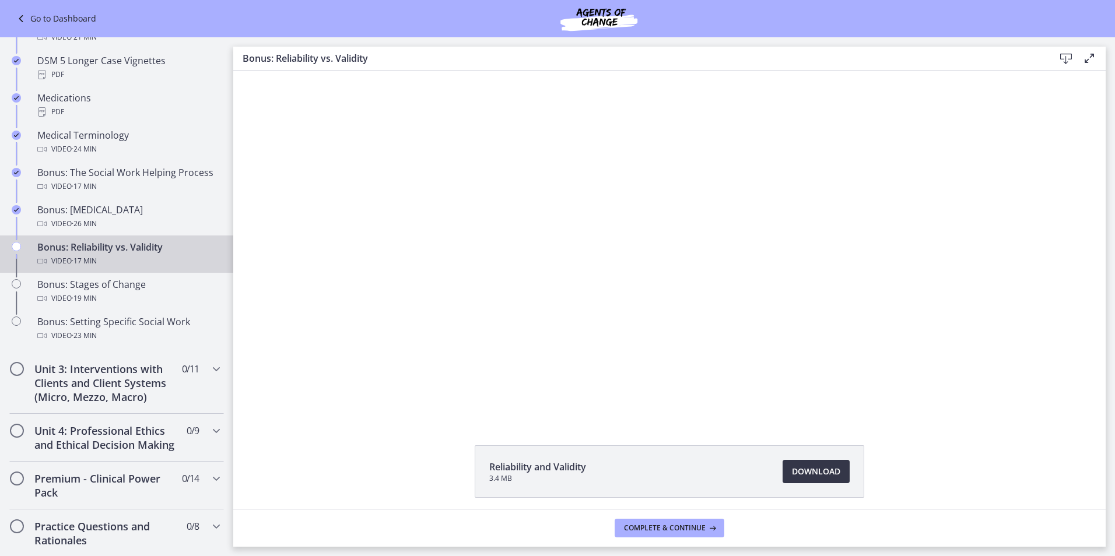
click at [812, 473] on span "Download Opens in a new window" at bounding box center [816, 472] width 48 height 14
click at [700, 525] on span "Complete & continue" at bounding box center [665, 528] width 82 height 9
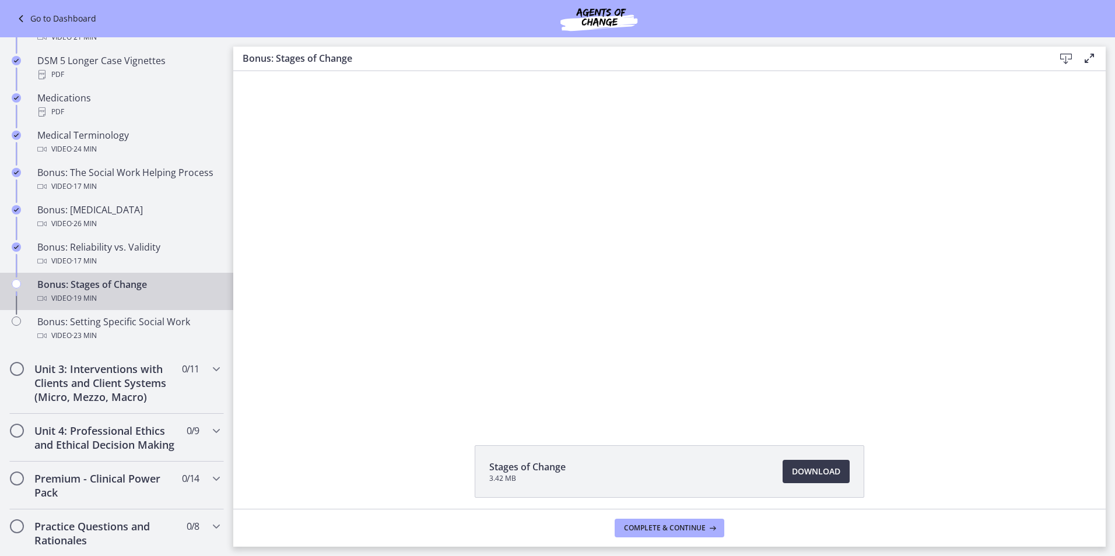
scroll to position [45, 0]
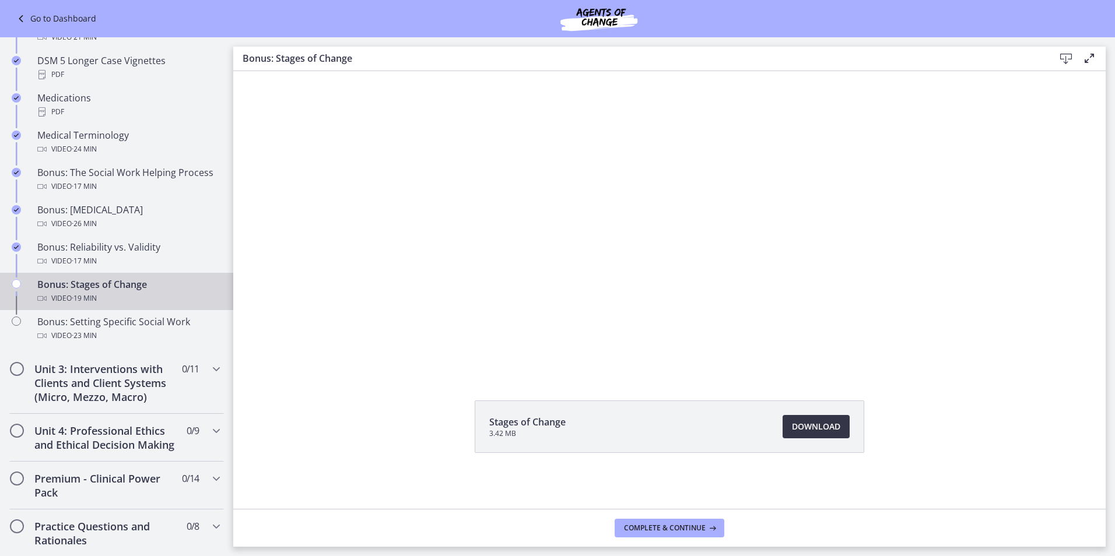
click at [820, 423] on span "Download Opens in a new window" at bounding box center [816, 427] width 48 height 14
click at [693, 527] on span "Complete & continue" at bounding box center [665, 528] width 82 height 9
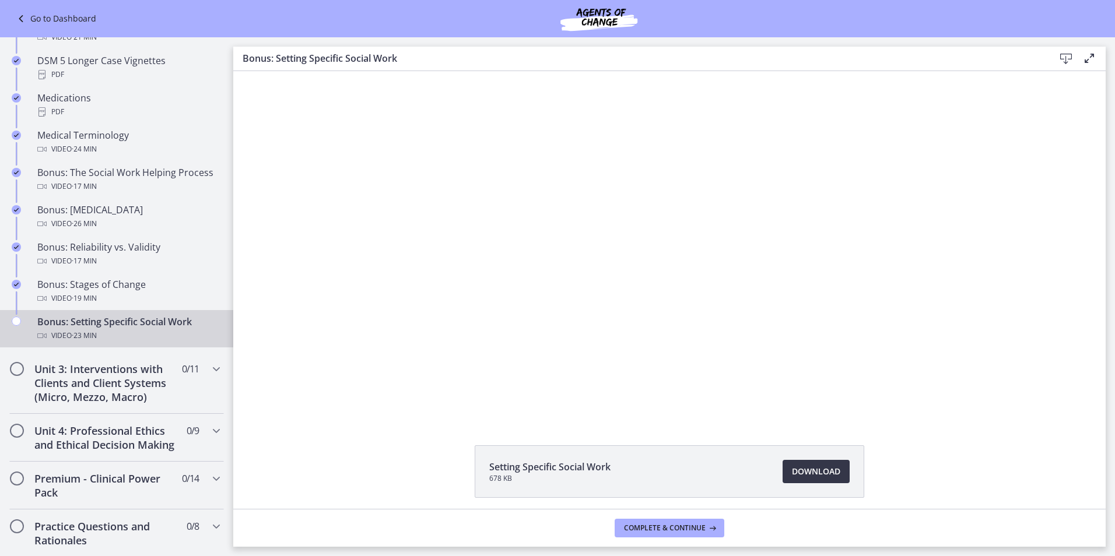
click at [800, 472] on span "Download Opens in a new window" at bounding box center [816, 472] width 48 height 14
click at [817, 471] on span "Download Opens in a new window" at bounding box center [816, 472] width 48 height 14
click at [696, 526] on span "Complete & continue" at bounding box center [665, 528] width 82 height 9
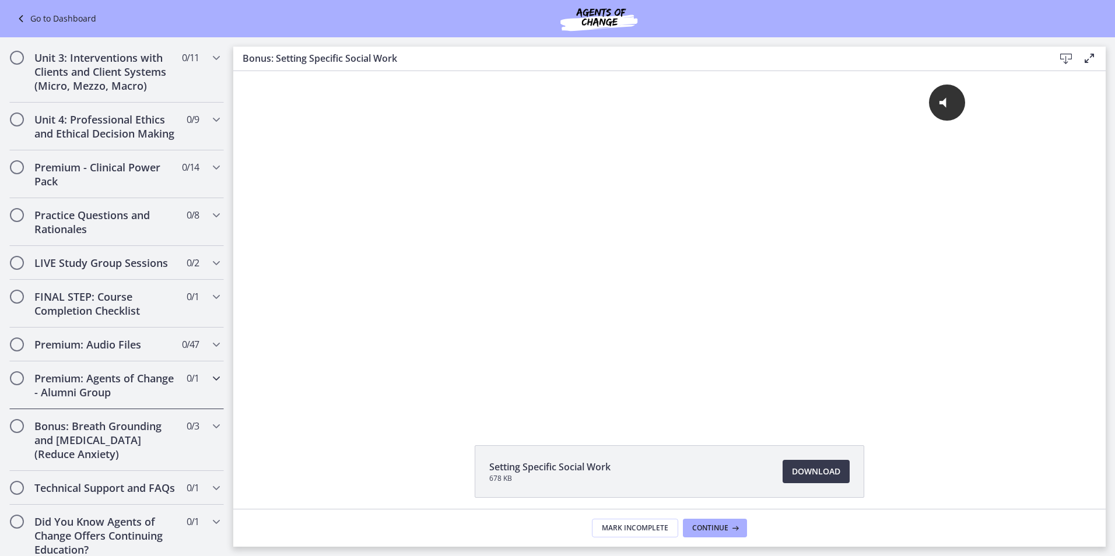
scroll to position [1183, 0]
